Goal: Check status: Check status

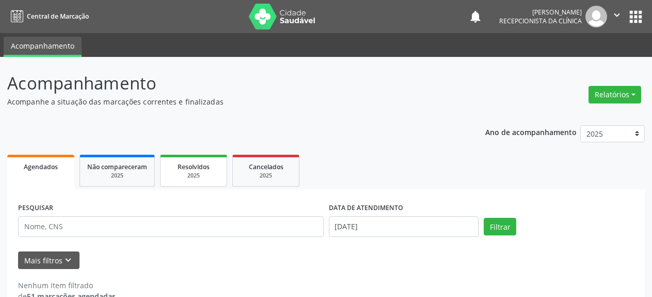
click at [178, 173] on div "2025" at bounding box center [194, 176] width 52 height 8
select select "7"
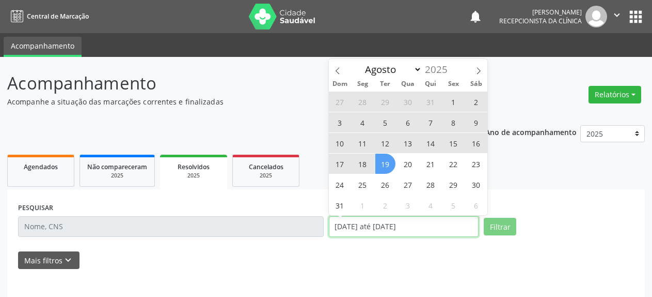
click at [344, 229] on input "[DATE] até [DATE]" at bounding box center [404, 226] width 150 height 21
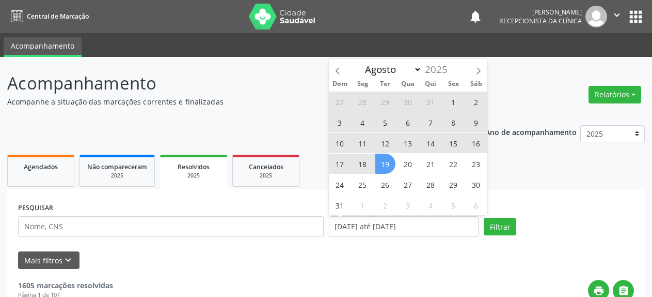
click at [361, 141] on span "11" at bounding box center [363, 143] width 20 height 20
type input "[DATE]"
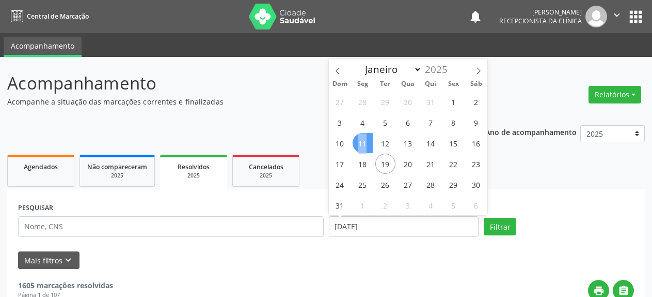
click at [361, 141] on span "11" at bounding box center [363, 143] width 20 height 20
select select "7"
click at [364, 229] on input "[DATE]" at bounding box center [404, 226] width 150 height 21
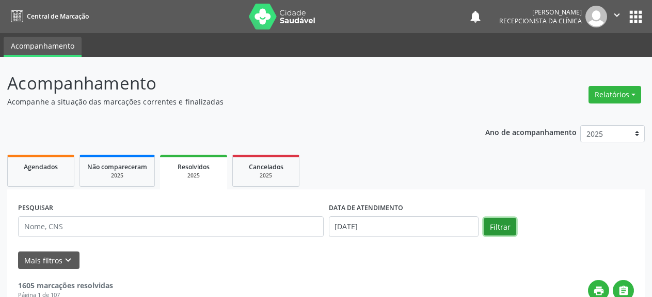
click at [492, 224] on button "Filtrar" at bounding box center [500, 226] width 33 height 18
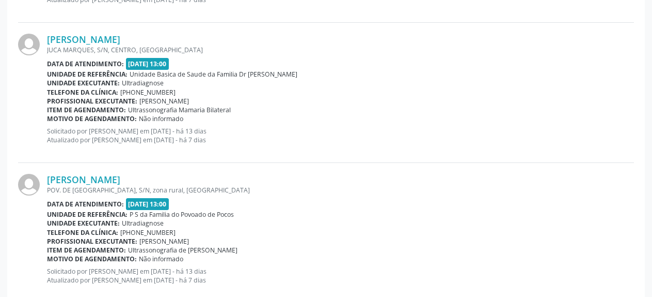
scroll to position [2161, 0]
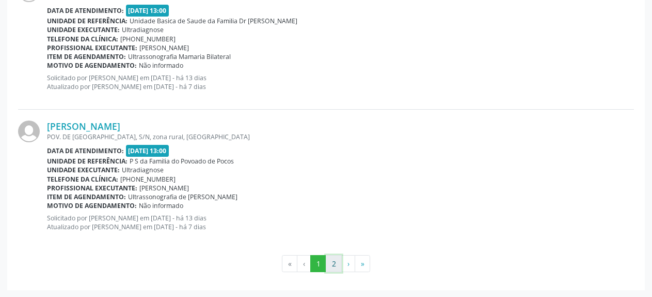
click at [333, 266] on button "2" at bounding box center [334, 264] width 16 height 18
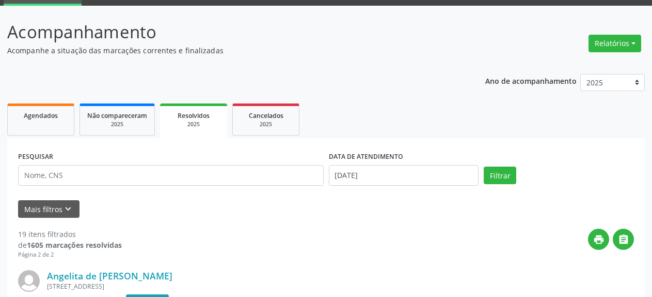
scroll to position [28, 0]
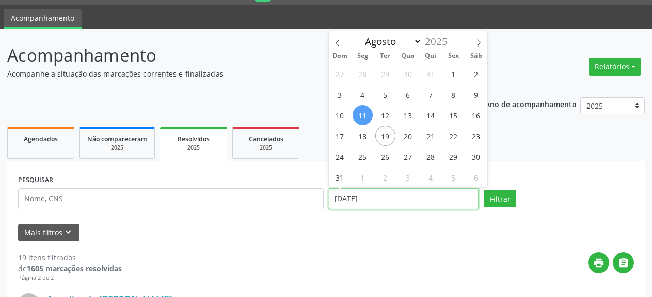
click at [370, 198] on input "[DATE]" at bounding box center [404, 198] width 150 height 21
click at [408, 110] on span "13" at bounding box center [408, 115] width 20 height 20
type input "[DATE]"
click at [408, 110] on span "13" at bounding box center [408, 115] width 20 height 20
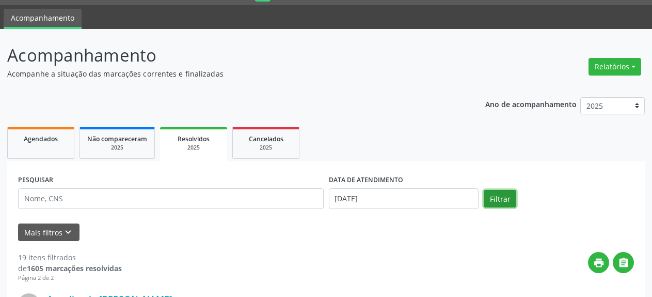
click at [494, 194] on button "Filtrar" at bounding box center [500, 199] width 33 height 18
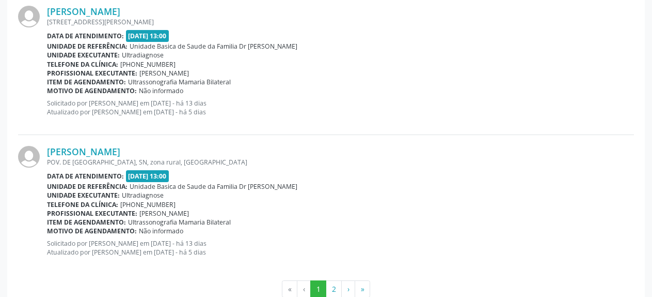
scroll to position [2161, 0]
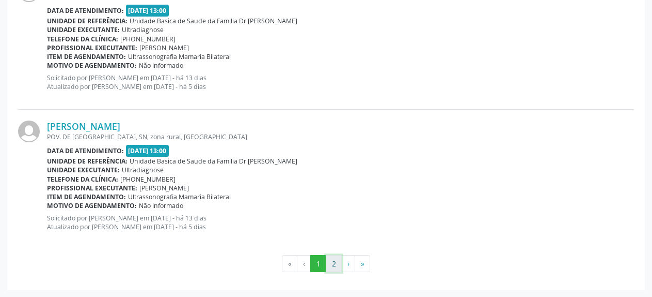
click at [339, 262] on button "2" at bounding box center [334, 264] width 16 height 18
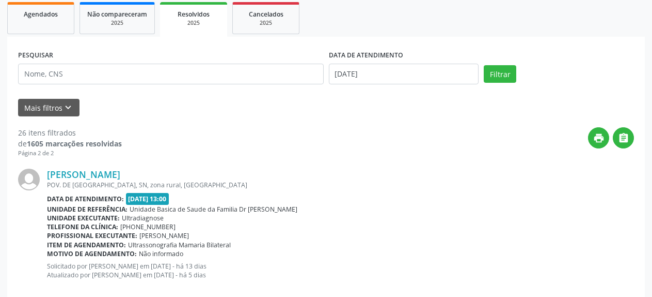
scroll to position [0, 0]
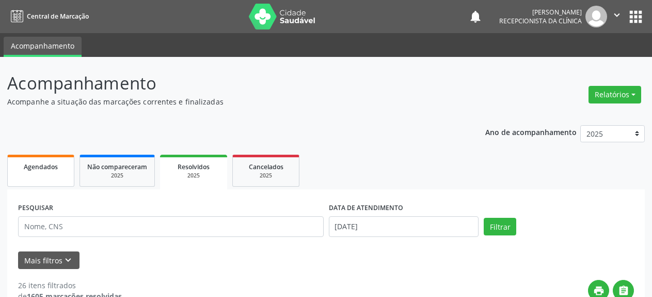
click at [35, 174] on link "Agendados" at bounding box center [40, 170] width 67 height 32
select select "7"
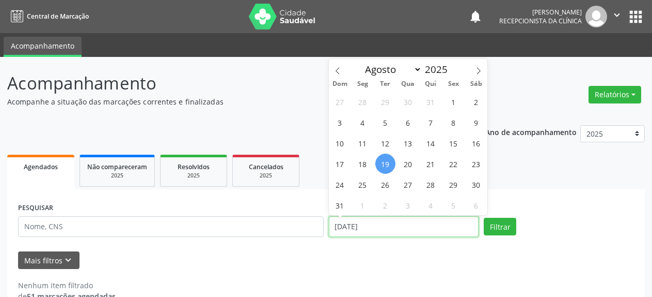
click at [357, 225] on input "[DATE]" at bounding box center [404, 226] width 150 height 21
click at [409, 164] on span "20" at bounding box center [408, 163] width 20 height 20
type input "[DATE]"
click at [409, 164] on span "20" at bounding box center [408, 163] width 20 height 20
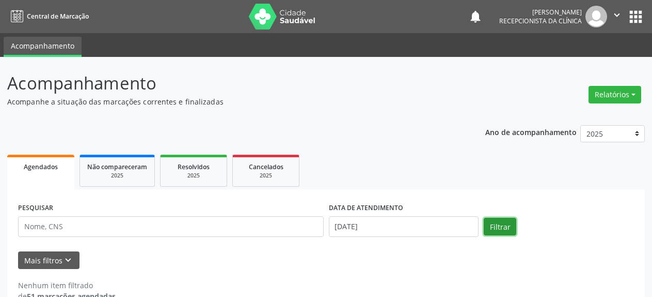
click at [505, 227] on button "Filtrar" at bounding box center [500, 226] width 33 height 18
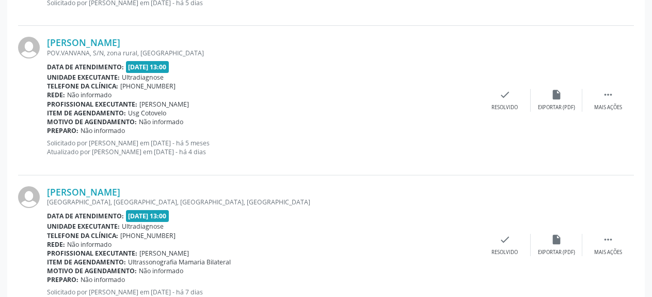
scroll to position [2002, 0]
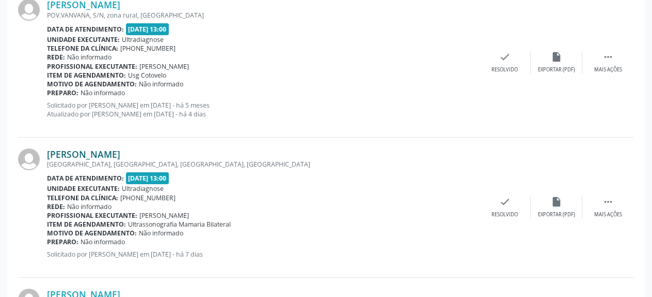
click at [98, 157] on link "[PERSON_NAME]" at bounding box center [83, 153] width 73 height 11
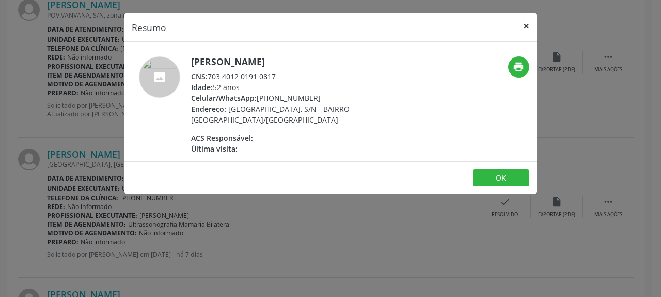
click at [522, 28] on button "×" at bounding box center [526, 25] width 21 height 25
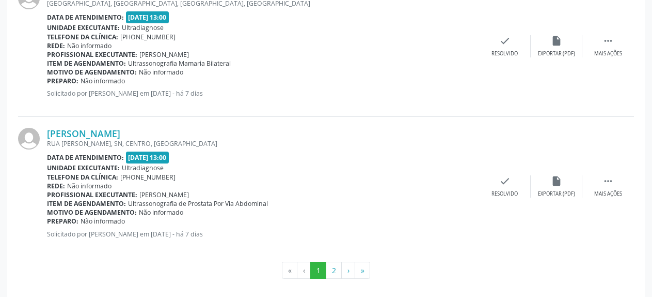
scroll to position [2170, 0]
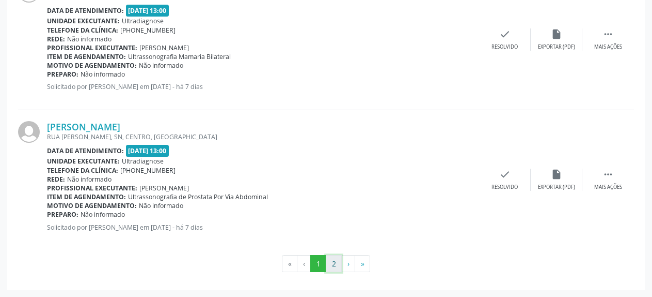
click at [333, 267] on button "2" at bounding box center [334, 264] width 16 height 18
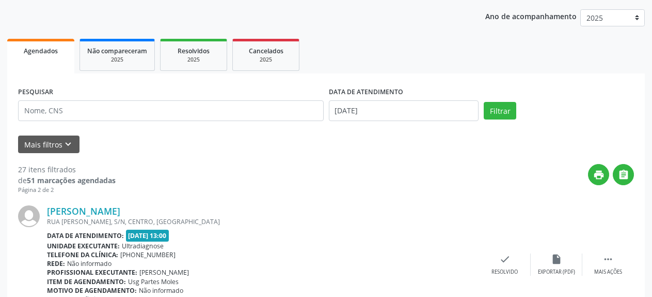
scroll to position [104, 0]
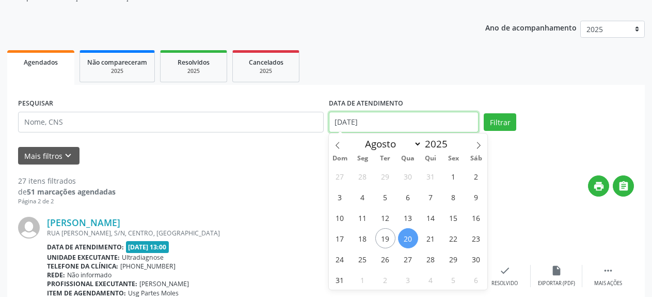
click at [361, 127] on input "[DATE]" at bounding box center [404, 122] width 150 height 21
click at [454, 238] on span "22" at bounding box center [454, 238] width 20 height 20
type input "[DATE]"
click at [454, 238] on span "22" at bounding box center [454, 238] width 20 height 20
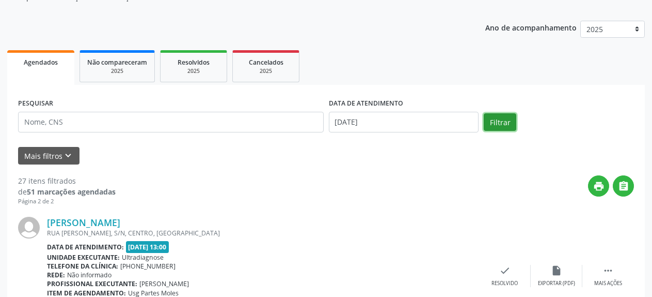
click at [502, 126] on button "Filtrar" at bounding box center [500, 122] width 33 height 18
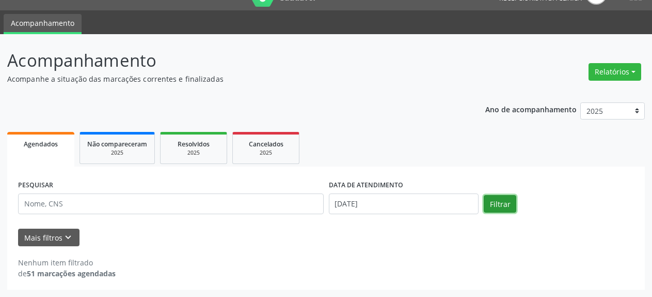
scroll to position [23, 0]
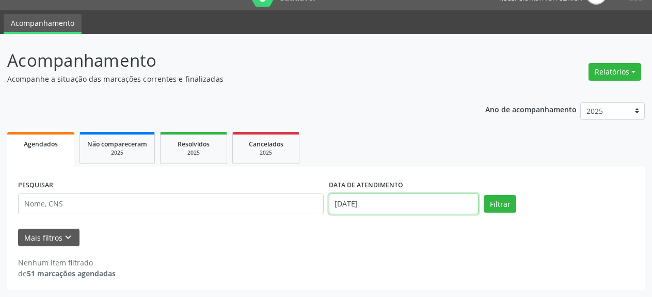
click at [357, 205] on input "[DATE]" at bounding box center [404, 203] width 150 height 21
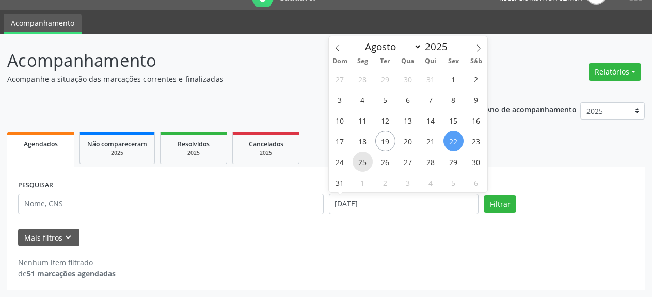
click at [359, 167] on span "25" at bounding box center [363, 161] width 20 height 20
type input "[DATE]"
click at [359, 167] on span "25" at bounding box center [363, 161] width 20 height 20
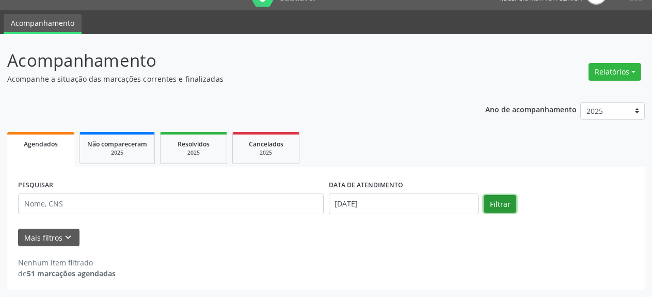
click at [494, 204] on button "Filtrar" at bounding box center [500, 204] width 33 height 18
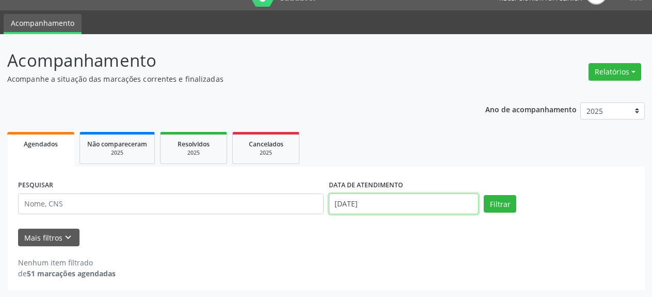
click at [365, 211] on input "[DATE]" at bounding box center [404, 203] width 150 height 21
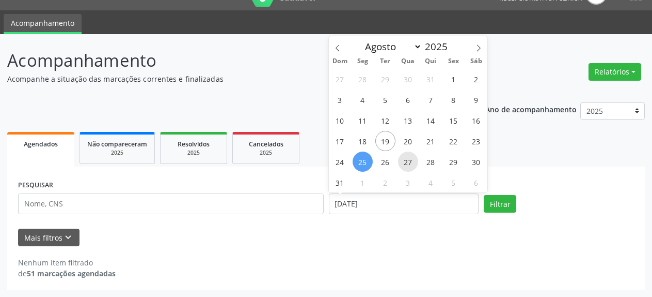
click at [405, 165] on span "27" at bounding box center [408, 161] width 20 height 20
type input "[DATE]"
click at [405, 165] on span "27" at bounding box center [408, 161] width 20 height 20
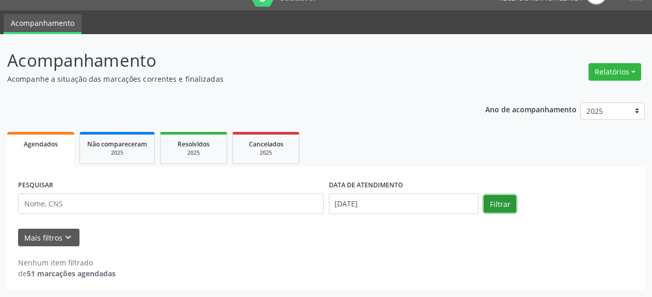
click at [495, 202] on button "Filtrar" at bounding box center [500, 204] width 33 height 18
